Goal: Information Seeking & Learning: Compare options

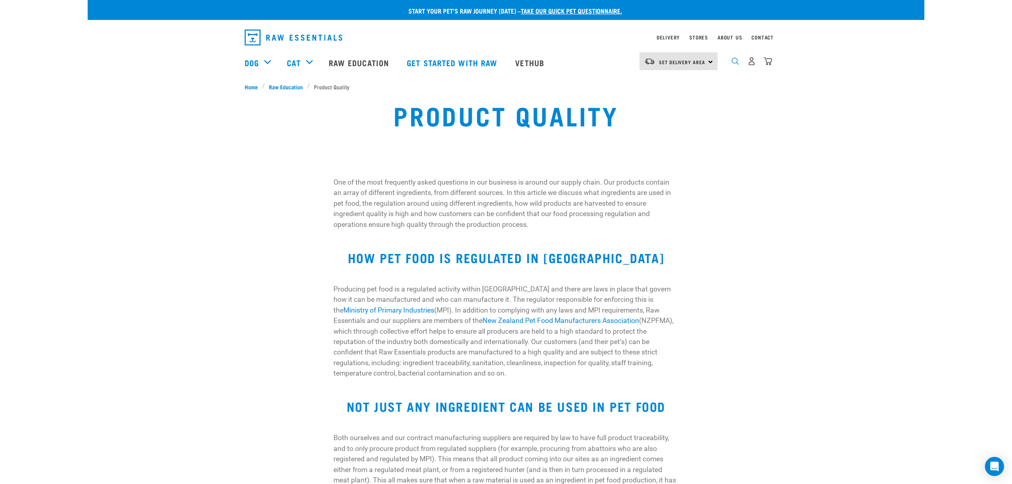
click at [735, 62] on img "dropdown navigation" at bounding box center [736, 61] width 8 height 8
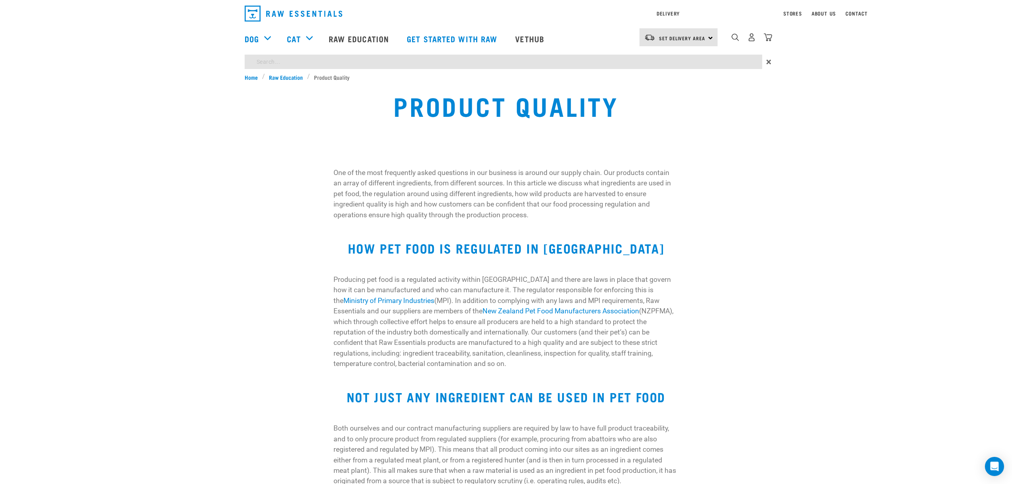
type input "environmental"
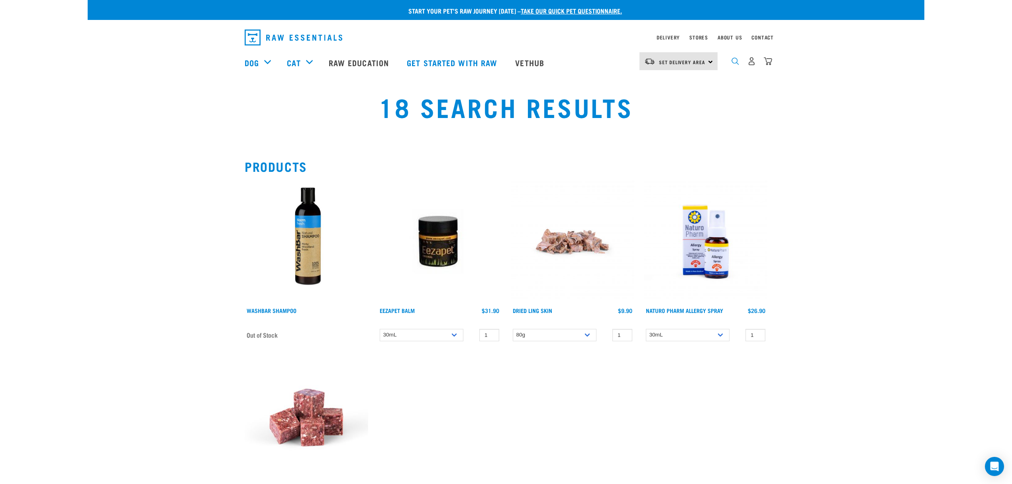
click at [733, 60] on img "dropdown navigation" at bounding box center [736, 61] width 8 height 8
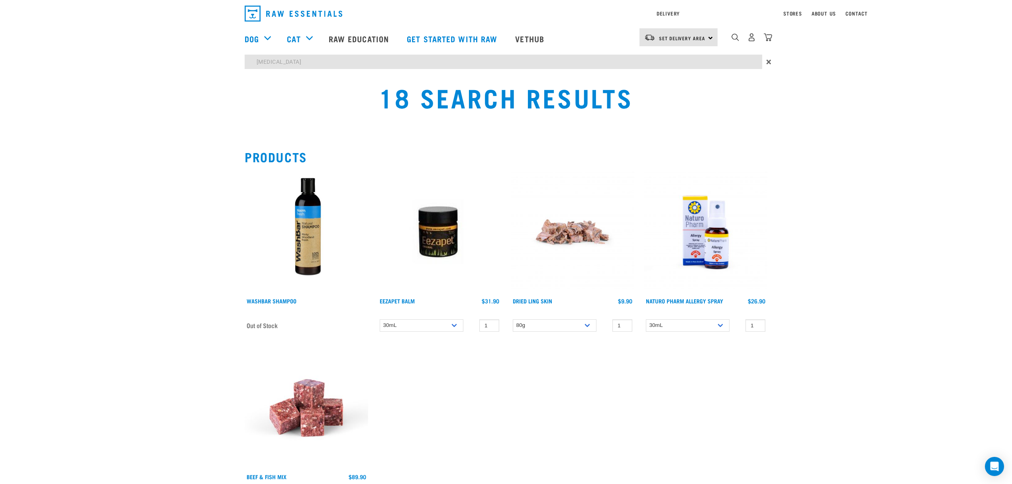
drag, startPoint x: 285, startPoint y: 61, endPoint x: 247, endPoint y: 60, distance: 37.9
click at [247, 60] on input "fish oil" at bounding box center [504, 62] width 518 height 14
type input "nordic"
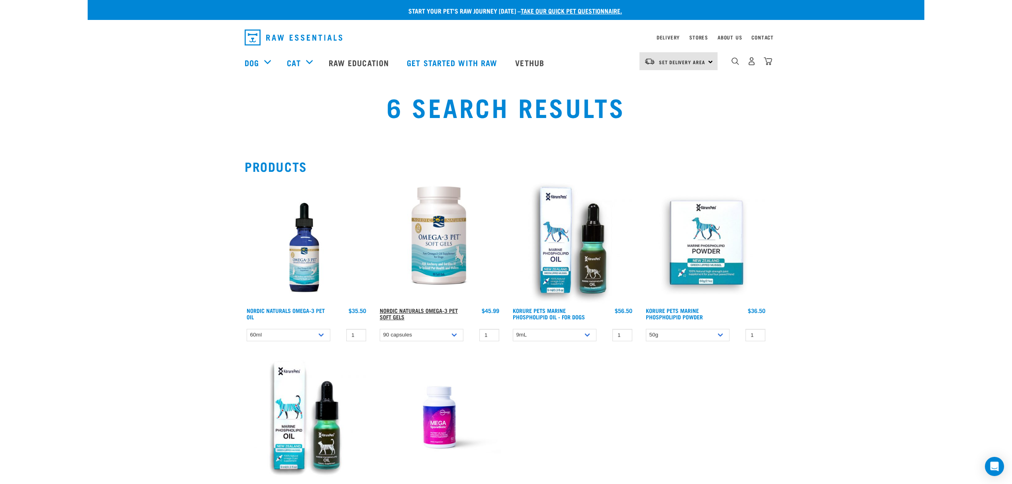
click at [414, 309] on link "Nordic Naturals Omega-3 Pet Soft Gels" at bounding box center [419, 313] width 78 height 9
click at [276, 309] on link "Nordic Naturals Omega-3 Pet Oil" at bounding box center [286, 313] width 78 height 9
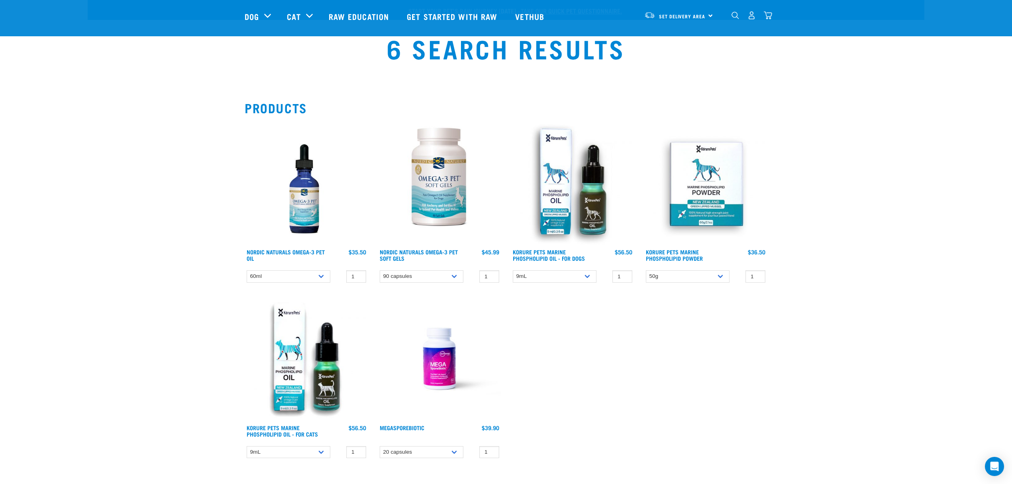
scroll to position [53, 0]
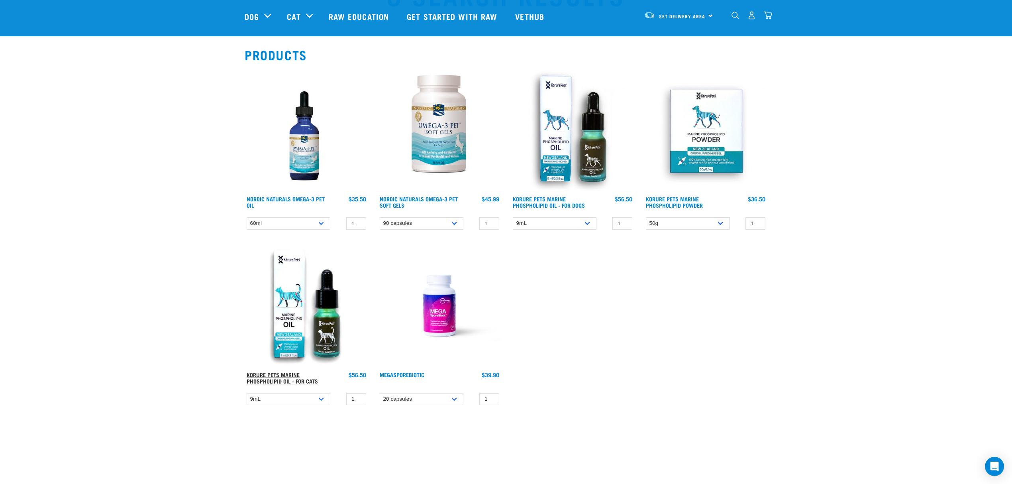
click at [275, 377] on link "Korure Pets Marine Phospholipid Oil - for Cats" at bounding box center [282, 377] width 71 height 9
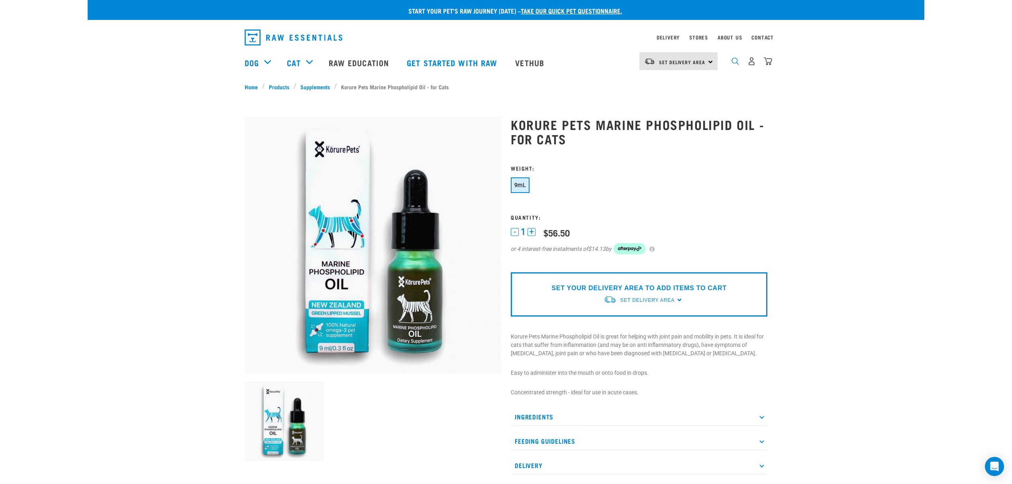
click at [737, 63] on img "dropdown navigation" at bounding box center [736, 61] width 8 height 8
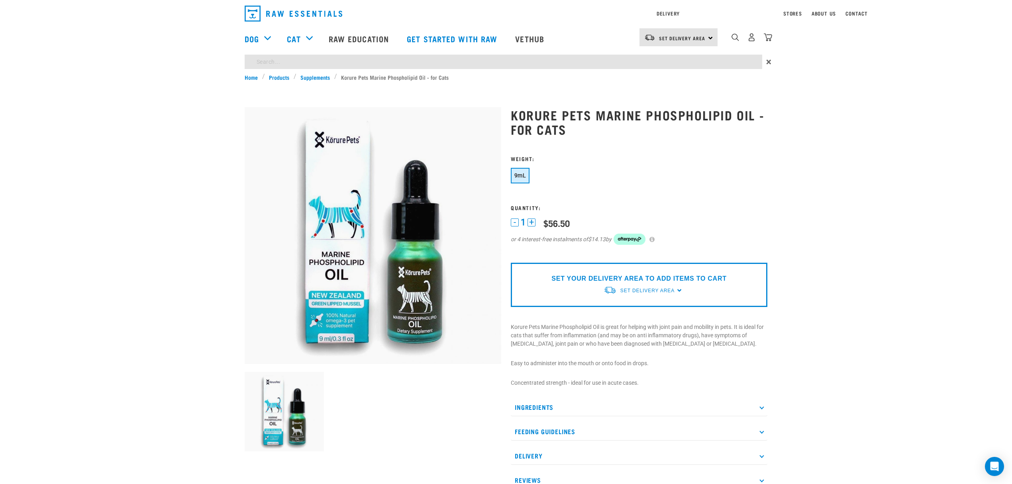
click at [257, 84] on div "Start your pet’s raw journey today – take our quick pet questionnaire. Delivery…" at bounding box center [506, 342] width 837 height 684
type input "salmon"
